Goal: Information Seeking & Learning: Learn about a topic

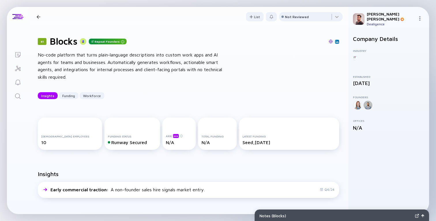
click at [145, 45] on div "81 Blocks Repeat Founders" at bounding box center [188, 41] width 301 height 11
click at [142, 57] on div "No-code platform that turns plain-language descriptions into custom work apps a…" at bounding box center [130, 65] width 185 height 29
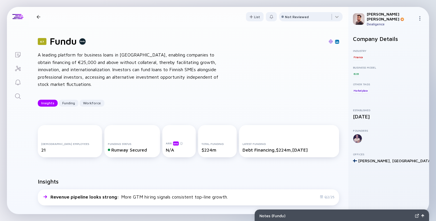
click at [260, 83] on div "67 Fundu A leading platform for business loans in Finland, enabling companies t…" at bounding box center [189, 71] width 320 height 89
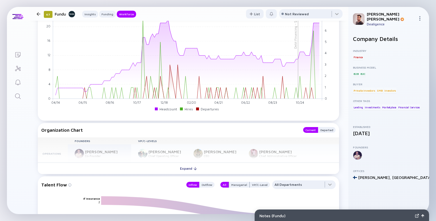
scroll to position [480, 0]
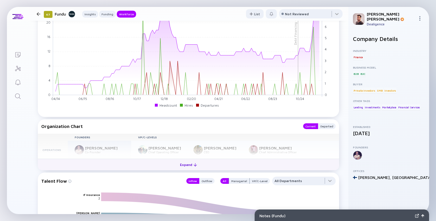
click at [255, 168] on button "Expand" at bounding box center [188, 165] width 301 height 12
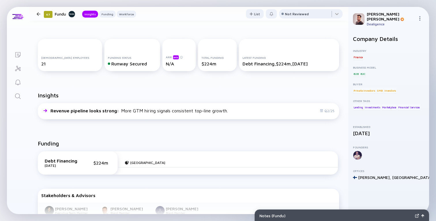
scroll to position [0, 0]
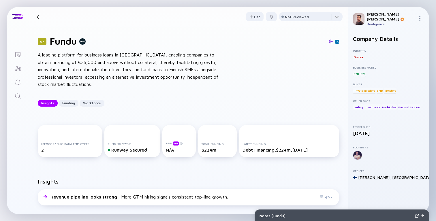
click at [152, 71] on div "A leading platform for business loans in Finland, enabling companies to obtain …" at bounding box center [130, 69] width 185 height 37
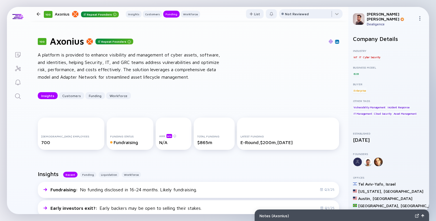
scroll to position [378, 0]
